Goal: Use online tool/utility: Utilize a website feature to perform a specific function

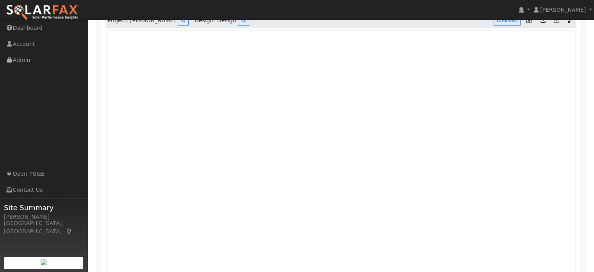
scroll to position [435, 0]
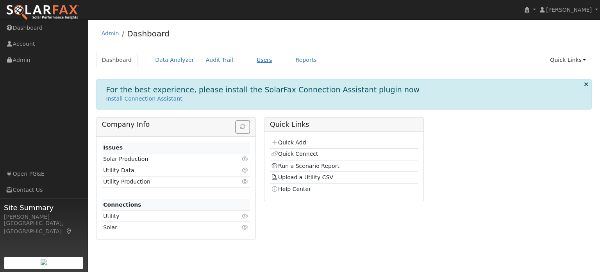
click at [251, 60] on link "Users" at bounding box center [264, 60] width 27 height 14
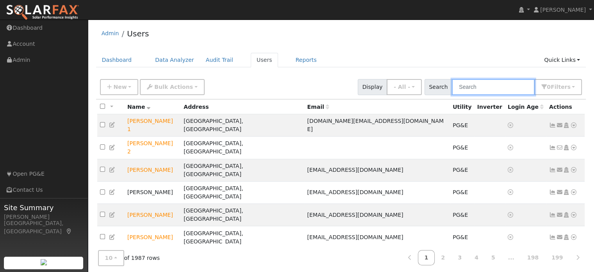
click at [500, 91] on input "text" at bounding box center [493, 87] width 83 height 16
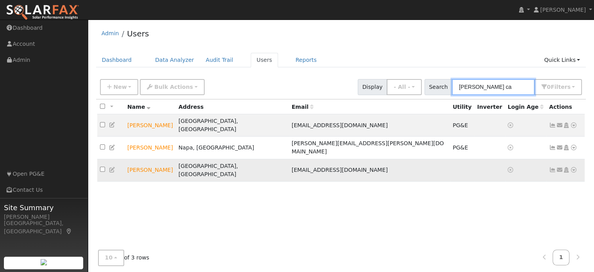
type input "tom ca"
click at [574, 167] on icon at bounding box center [574, 169] width 7 height 5
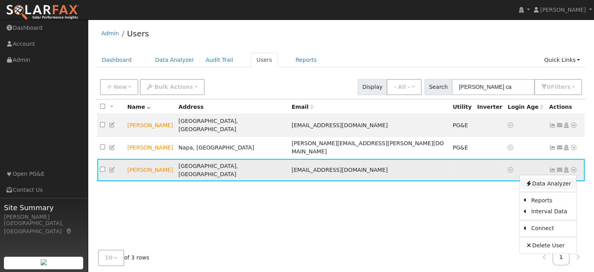
click at [571, 178] on link "Data Analyzer" at bounding box center [548, 183] width 57 height 11
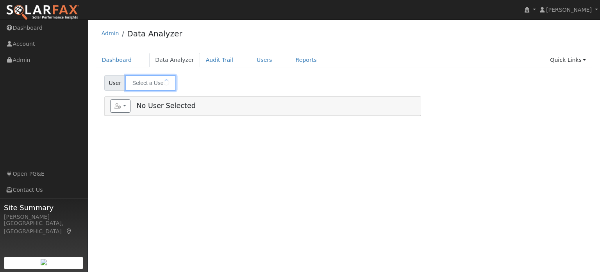
type input "Tom Cauge"
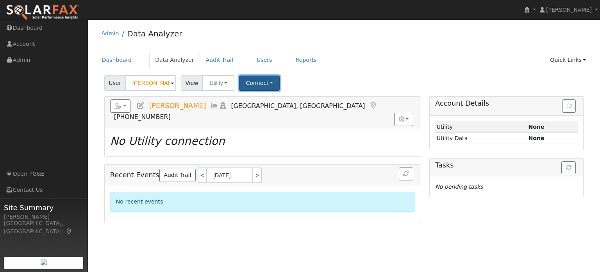
click at [264, 79] on button "Connect" at bounding box center [259, 82] width 41 height 15
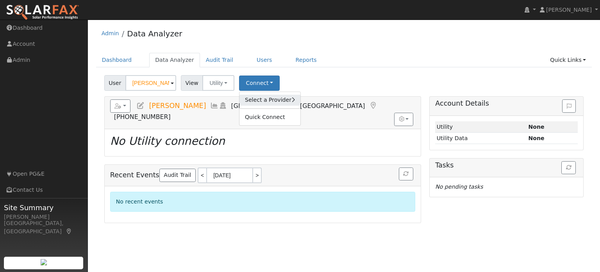
click at [258, 98] on link "Select a Provider" at bounding box center [270, 100] width 61 height 11
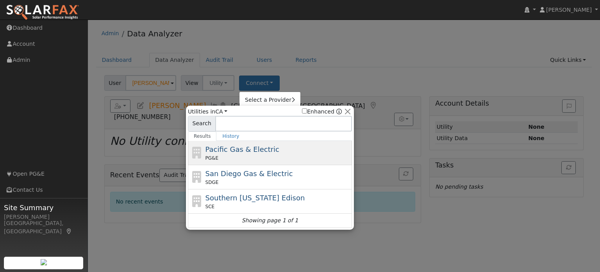
click at [244, 158] on div "PG&E" at bounding box center [278, 157] width 145 height 7
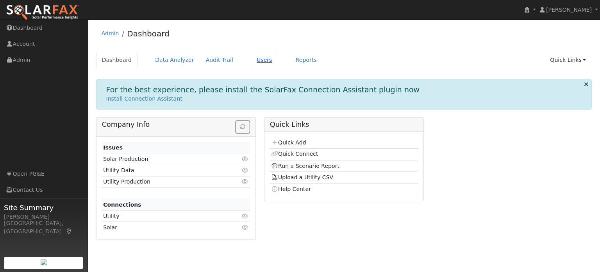
click at [254, 62] on link "Users" at bounding box center [264, 60] width 27 height 14
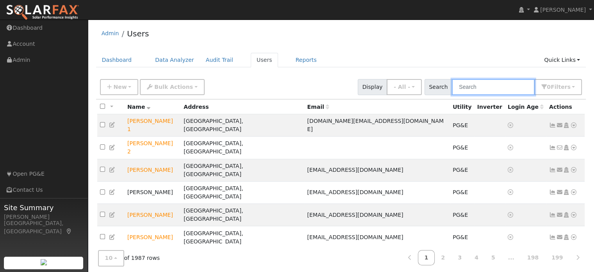
click at [468, 83] on input "text" at bounding box center [493, 87] width 83 height 16
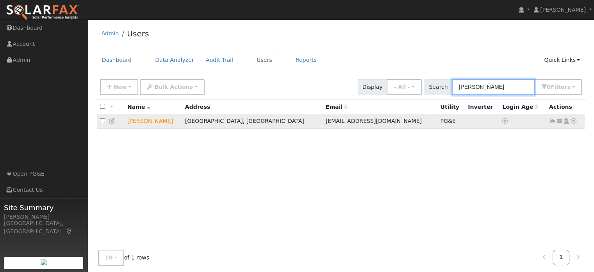
type input "billy h"
click at [577, 120] on icon at bounding box center [574, 120] width 7 height 5
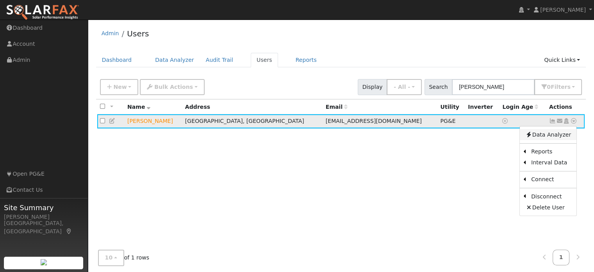
click at [552, 137] on link "Data Analyzer" at bounding box center [548, 134] width 57 height 11
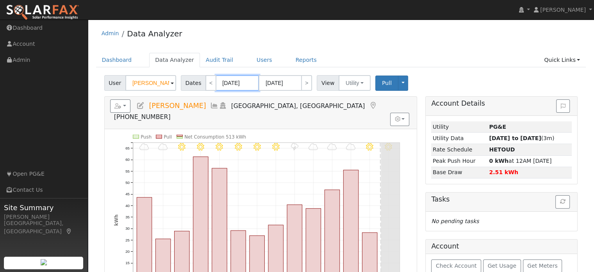
click at [231, 86] on input "09/24/2025" at bounding box center [237, 83] width 43 height 16
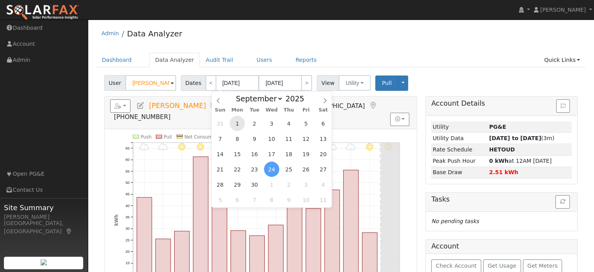
click at [236, 123] on span "1" at bounding box center [237, 123] width 15 height 15
type input "09/01/2025"
type input "09/30/2025"
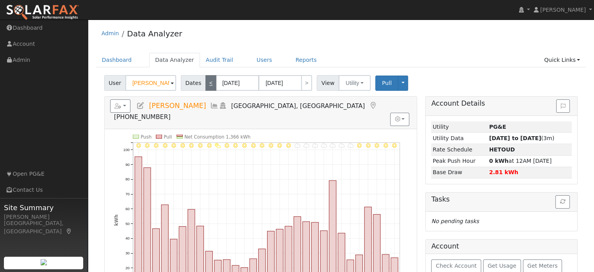
click at [206, 85] on link "<" at bounding box center [211, 83] width 11 height 16
type input "08/01/2025"
type input "08/31/2025"
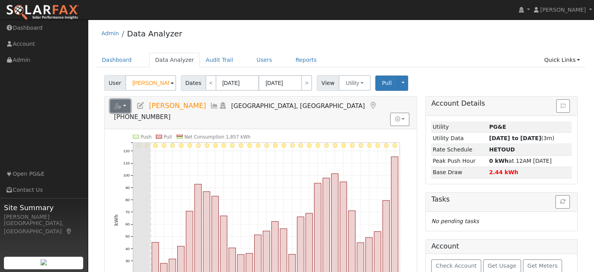
click at [125, 107] on button "button" at bounding box center [120, 105] width 21 height 13
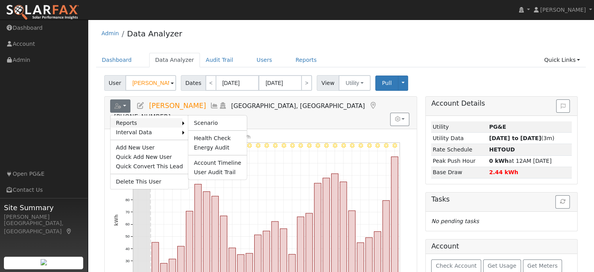
click at [131, 123] on link "Reports" at bounding box center [147, 122] width 72 height 9
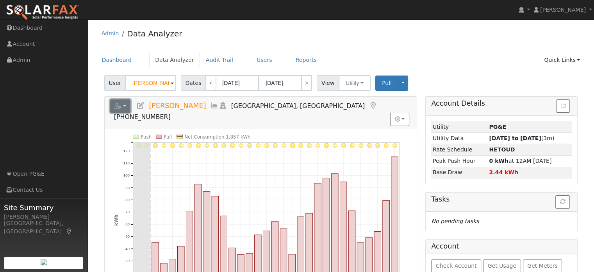
click at [128, 106] on button "button" at bounding box center [120, 105] width 21 height 13
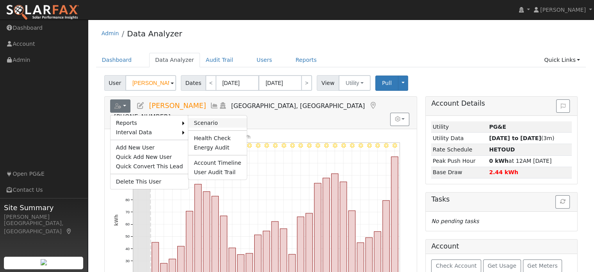
click at [188, 123] on link "Scenario" at bounding box center [217, 122] width 58 height 9
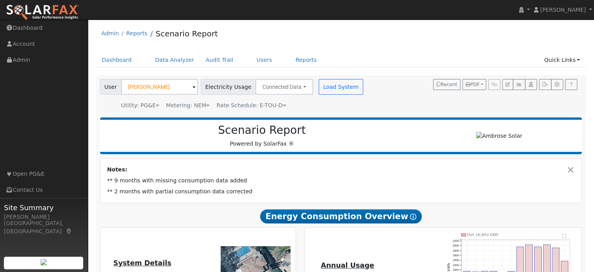
type input "0"
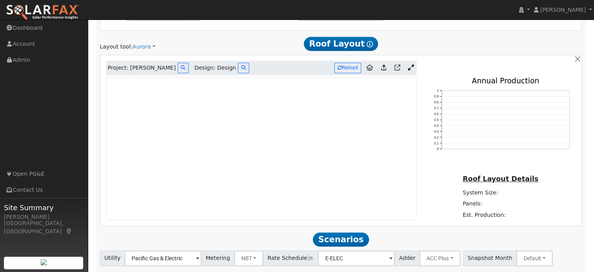
scroll to position [469, 0]
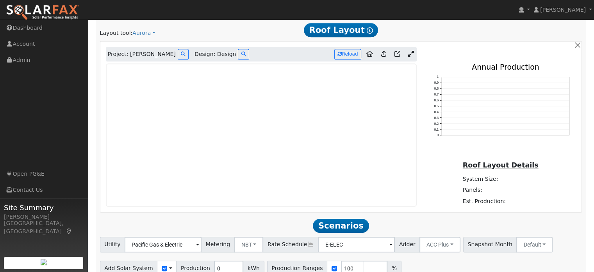
click at [412, 54] on icon at bounding box center [411, 54] width 6 height 6
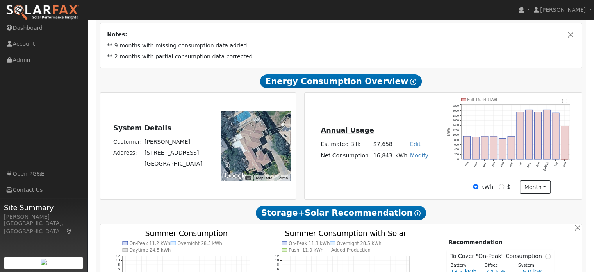
scroll to position [117, 0]
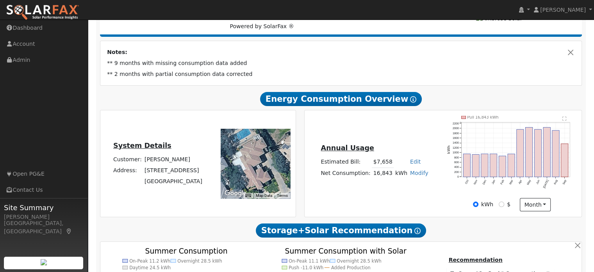
click at [125, 74] on td "** 2 months with partial consumption data corrected" at bounding box center [341, 74] width 471 height 11
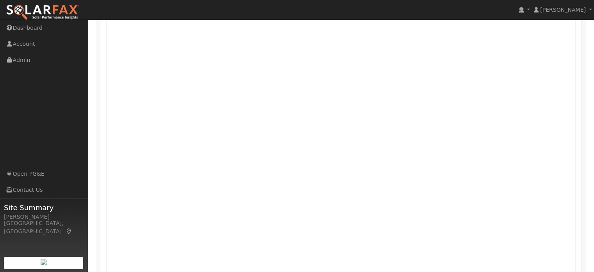
scroll to position [507, 0]
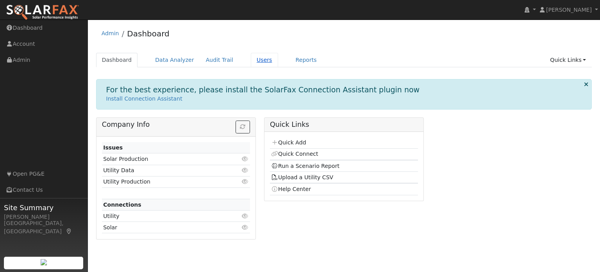
click at [253, 61] on link "Users" at bounding box center [264, 60] width 27 height 14
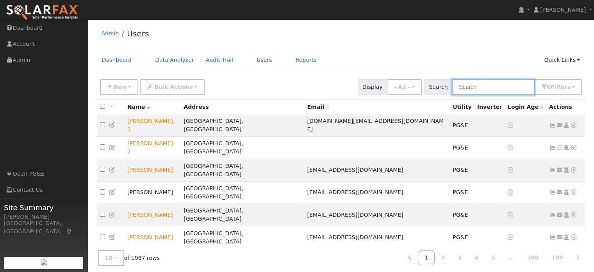
click at [490, 86] on input "text" at bounding box center [493, 87] width 83 height 16
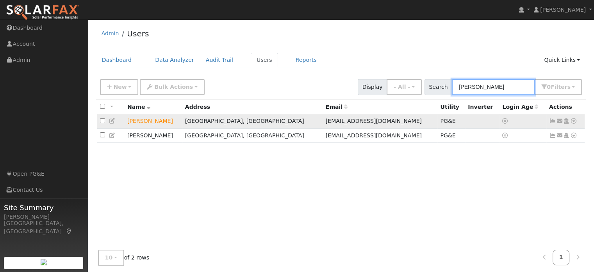
type input "billy"
click at [575, 122] on icon at bounding box center [574, 120] width 7 height 5
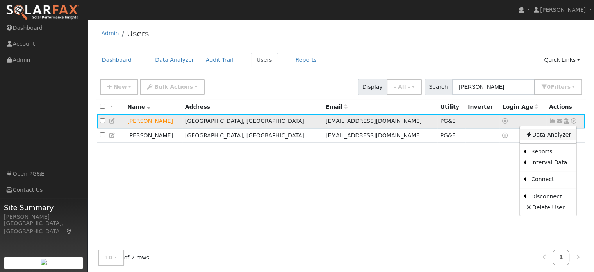
click at [563, 131] on link "Data Analyzer" at bounding box center [548, 134] width 57 height 11
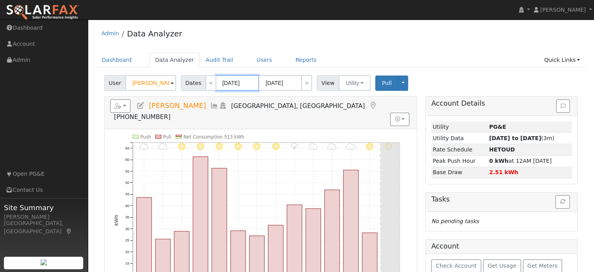
click at [236, 83] on input "09/24/2025" at bounding box center [237, 83] width 43 height 16
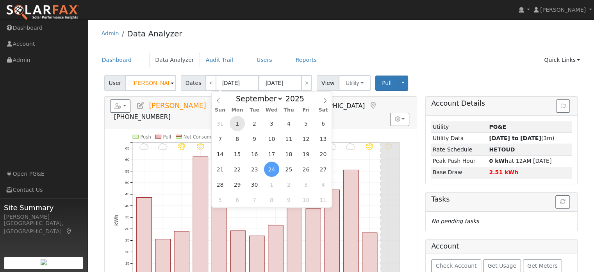
click at [238, 123] on span "1" at bounding box center [237, 123] width 15 height 15
type input "[DATE]"
type input "09/30/2025"
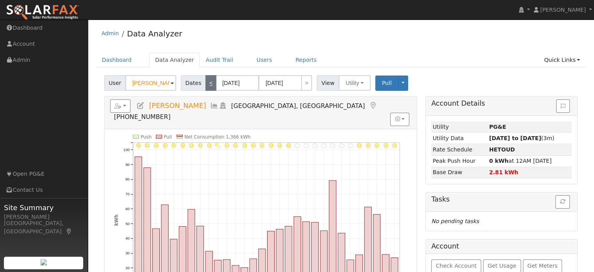
click at [208, 86] on link "<" at bounding box center [211, 83] width 11 height 16
type input "08/01/2025"
type input "08/31/2025"
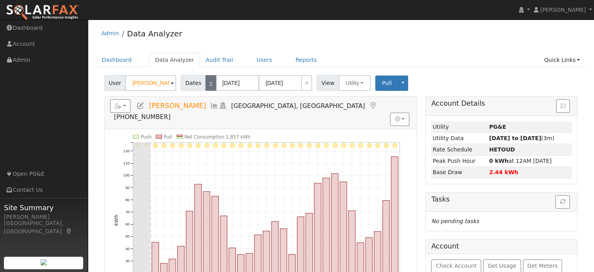
click at [208, 86] on link "<" at bounding box center [211, 83] width 11 height 16
type input "07/01/2025"
type input "07/31/2025"
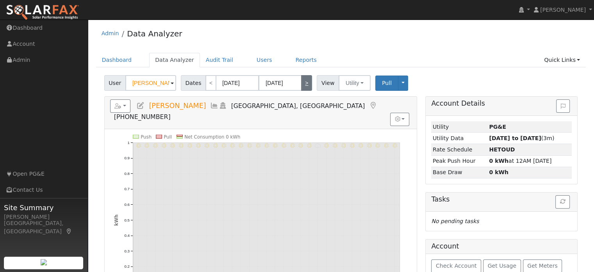
click at [302, 87] on link ">" at bounding box center [306, 83] width 11 height 16
type input "08/01/2025"
type input "08/31/2025"
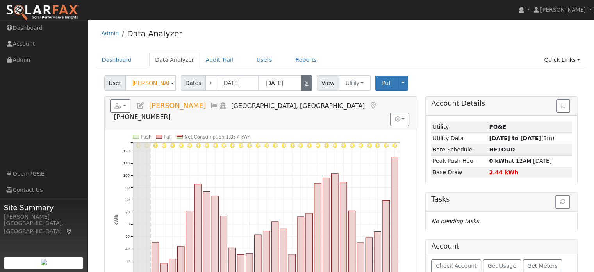
click at [302, 85] on link ">" at bounding box center [306, 83] width 11 height 16
type input "[DATE]"
type input "09/30/2025"
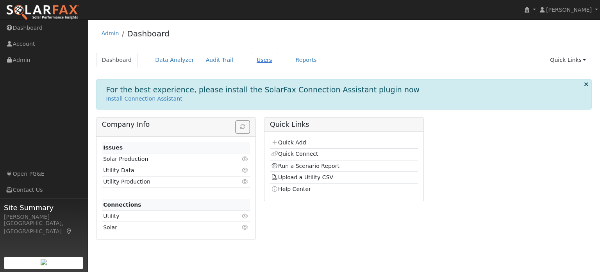
click at [255, 61] on link "Users" at bounding box center [264, 60] width 27 height 14
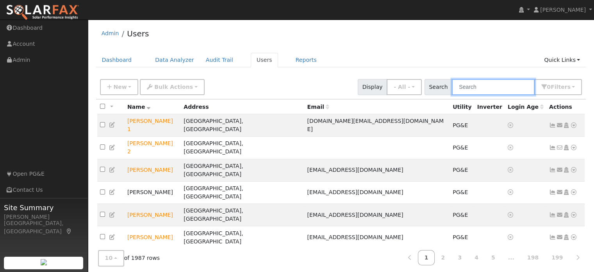
click at [489, 86] on input "text" at bounding box center [493, 87] width 83 height 16
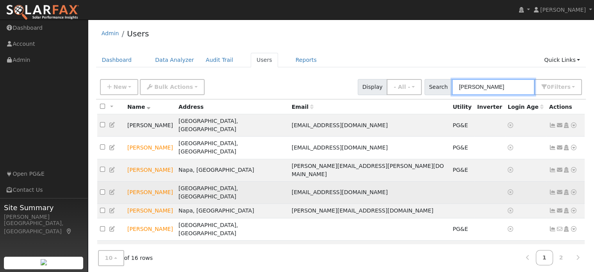
type input "tom"
click at [575, 189] on icon at bounding box center [574, 191] width 7 height 5
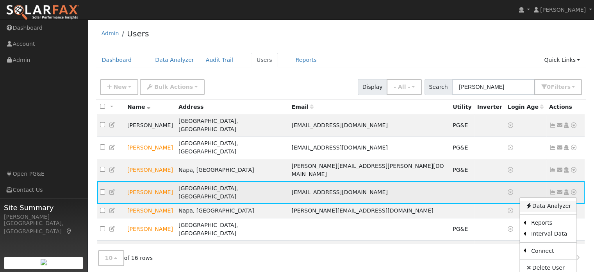
click at [562, 201] on link "Data Analyzer" at bounding box center [548, 206] width 57 height 11
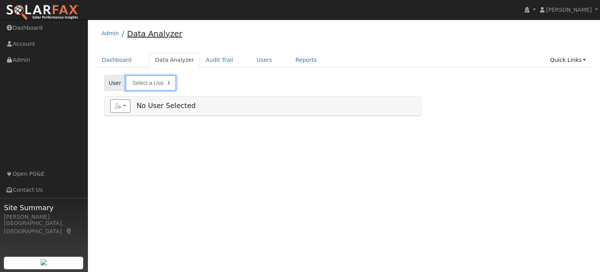
type input "[PERSON_NAME]"
